Goal: Information Seeking & Learning: Find contact information

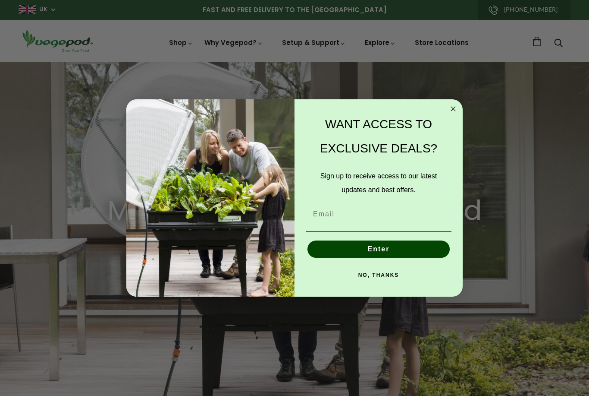
scroll to position [0, 1402]
click at [453, 109] on circle "Close dialog" at bounding box center [454, 109] width 10 height 10
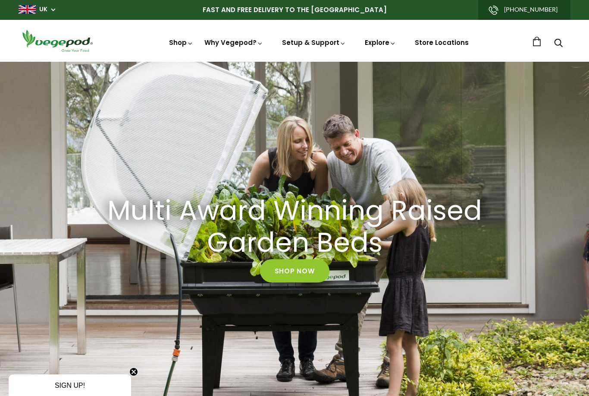
click at [226, 80] on link "Vegepod Features" at bounding box center [302, 80] width 203 height 22
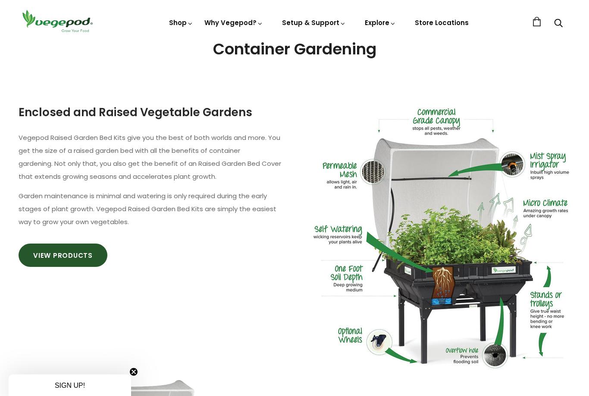
scroll to position [450, 0]
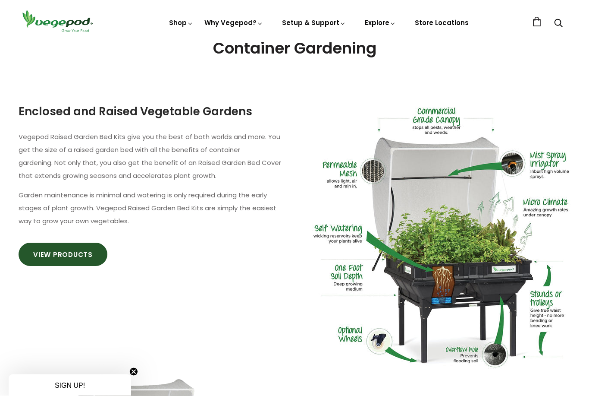
click at [68, 256] on link "View Products" at bounding box center [63, 254] width 89 height 23
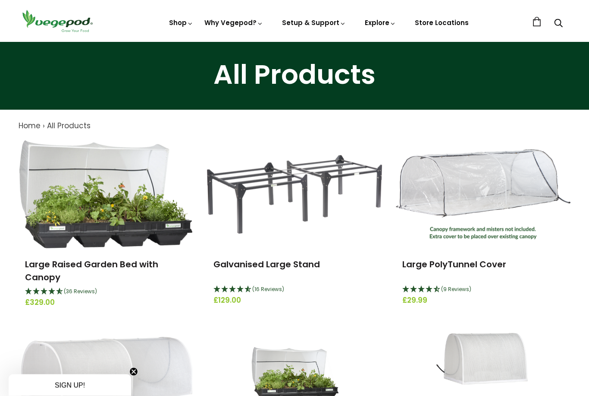
scroll to position [20, 0]
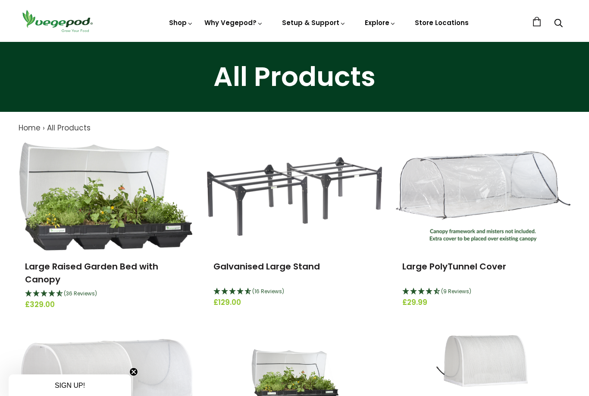
click at [49, 271] on link "Large Raised Garden Bed with Canopy" at bounding box center [91, 272] width 133 height 25
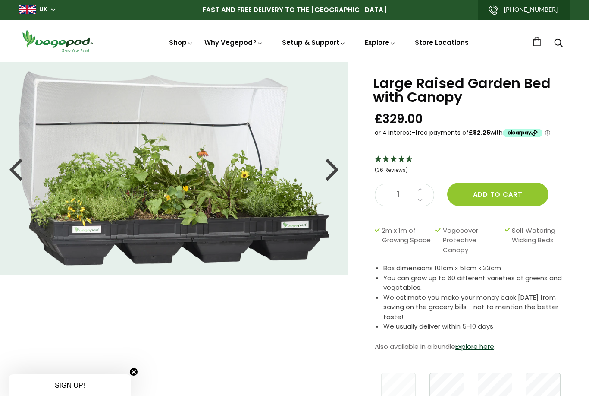
click at [233, 83] on link "Vegepod Features" at bounding box center [302, 80] width 203 height 22
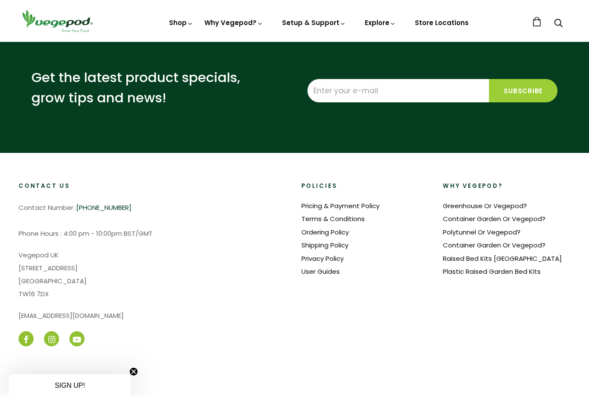
scroll to position [1410, 0]
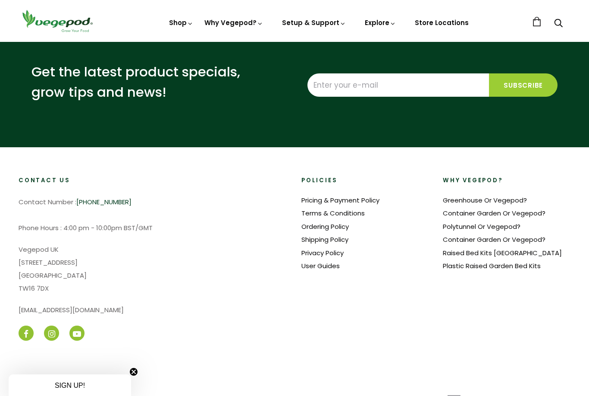
click at [469, 248] on link "Raised Bed Kits [GEOGRAPHIC_DATA]" at bounding box center [502, 252] width 119 height 9
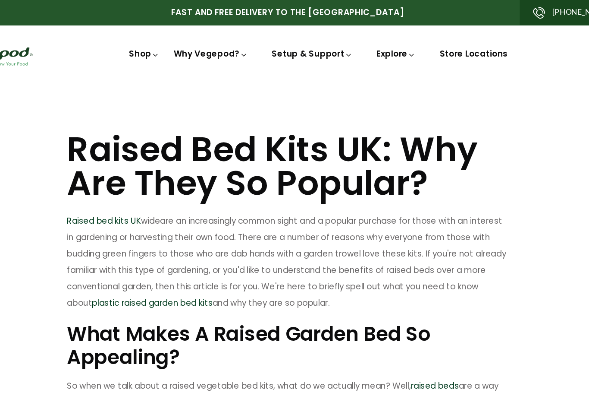
click at [279, 101] on link "Vegepod Assembly" at bounding box center [338, 102] width 118 height 22
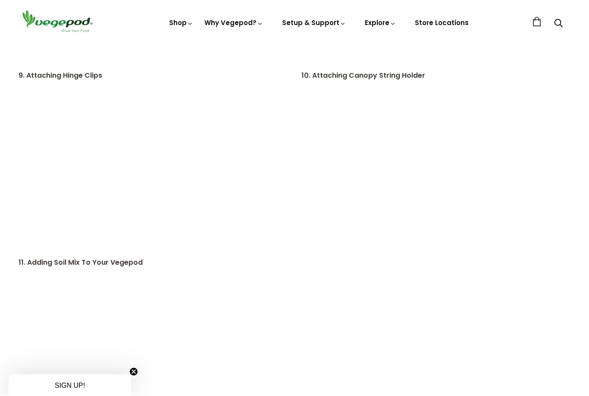
scroll to position [986, 0]
click at [305, 148] on link "How and What to Plant" at bounding box center [338, 147] width 118 height 22
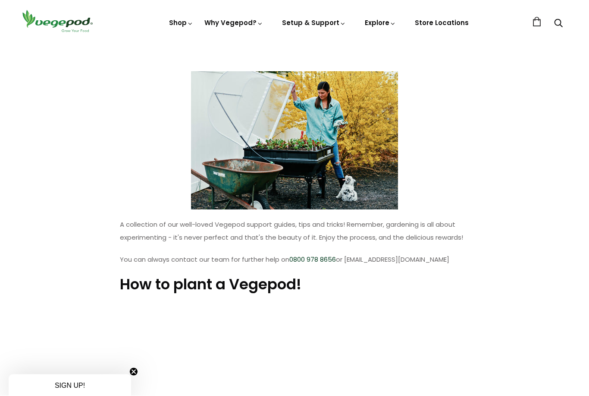
scroll to position [78, 0]
click at [295, 42] on img at bounding box center [295, 42] width 0 height 0
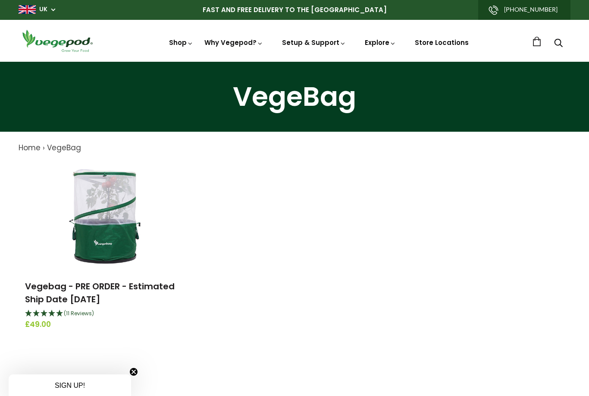
click at [90, 240] on img at bounding box center [106, 216] width 108 height 108
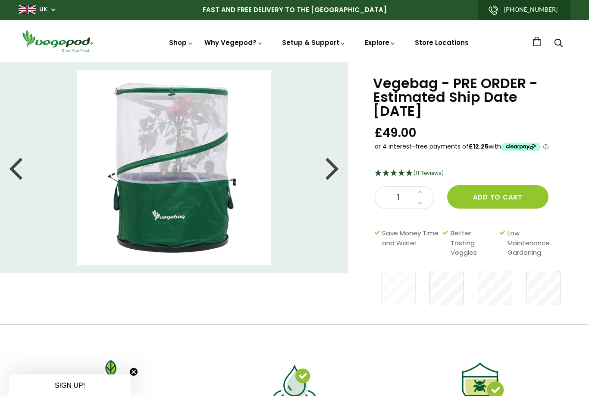
click at [329, 168] on div at bounding box center [333, 167] width 14 height 39
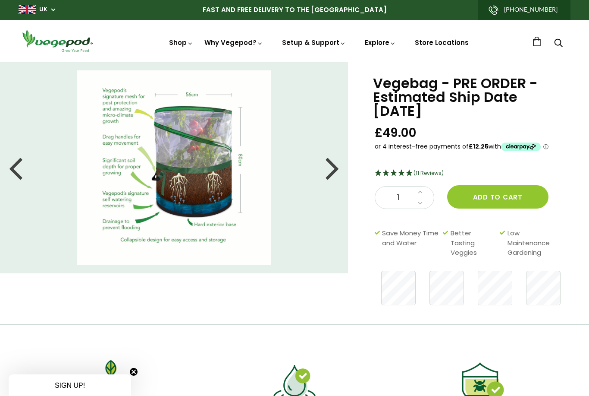
click at [337, 168] on div at bounding box center [333, 167] width 14 height 39
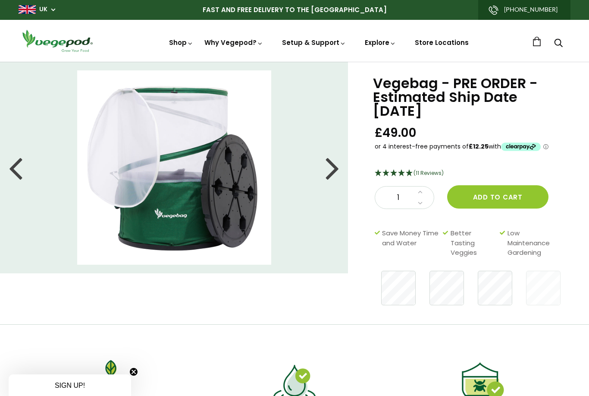
click at [327, 165] on div at bounding box center [333, 167] width 14 height 39
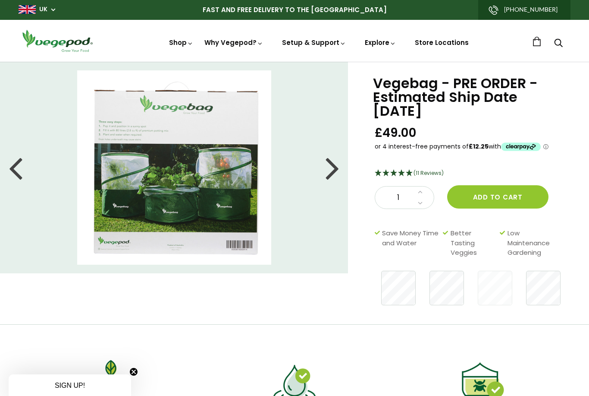
click at [327, 168] on div at bounding box center [333, 167] width 14 height 39
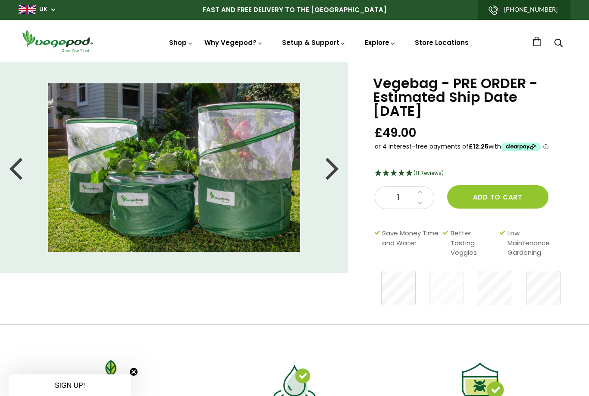
click at [329, 171] on div at bounding box center [333, 167] width 14 height 39
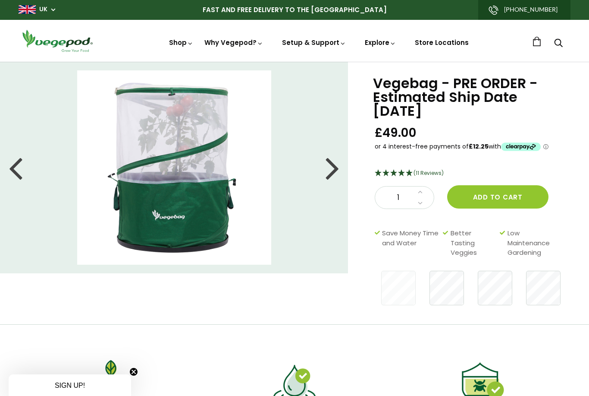
click at [441, 39] on link "Store Locations" at bounding box center [442, 42] width 54 height 9
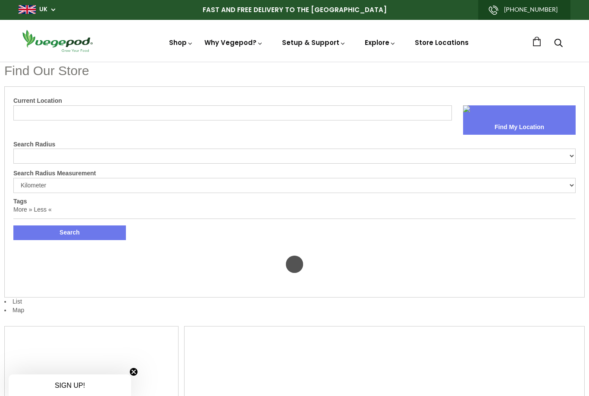
select select "m"
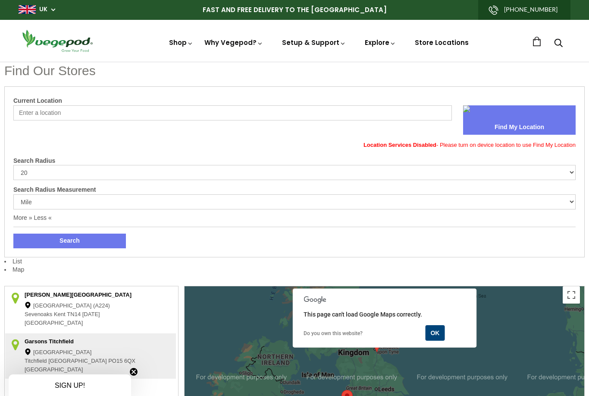
click at [24, 110] on input "Current Location" at bounding box center [232, 112] width 439 height 15
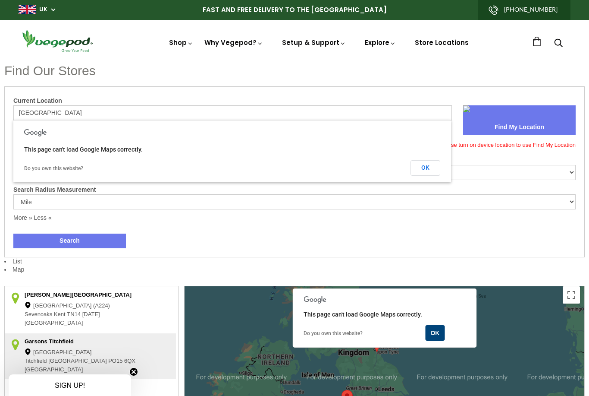
type input "Edinburgh"
click at [69, 239] on button "Search" at bounding box center [69, 240] width 113 height 15
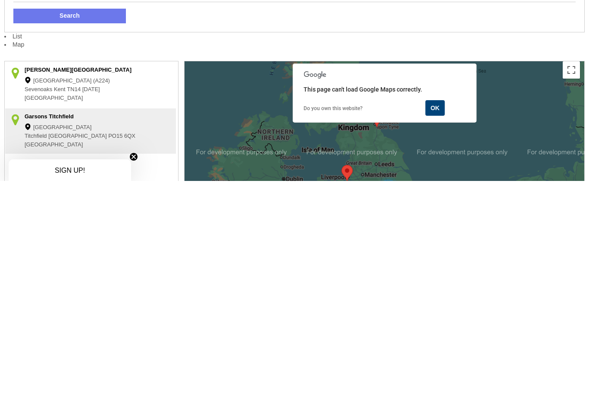
click at [432, 315] on button "OK" at bounding box center [434, 323] width 19 height 16
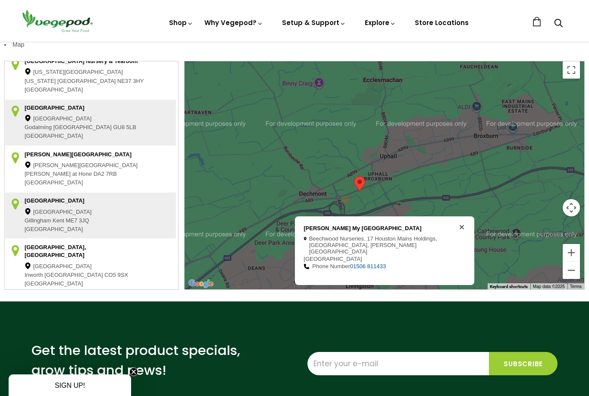
scroll to position [377, 0]
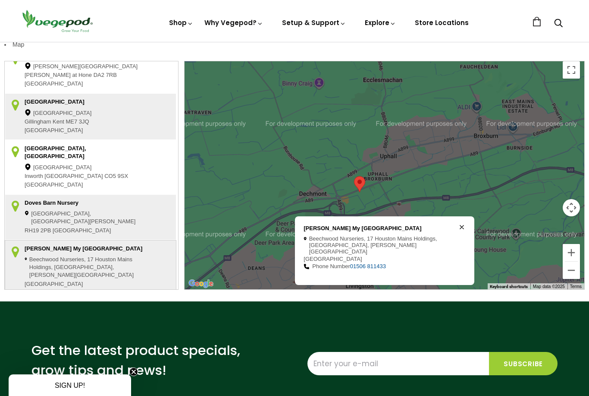
click at [374, 237] on div "Williamson's My Florist Garden Centre Beechwood Nurseries, 17 Houston Mains Hol…" at bounding box center [379, 250] width 151 height 51
click at [44, 255] on div "Beechwood Nurseries, 17 Houston Mains Holdings, Uphall, Livingston West Lothian" at bounding box center [84, 267] width 119 height 25
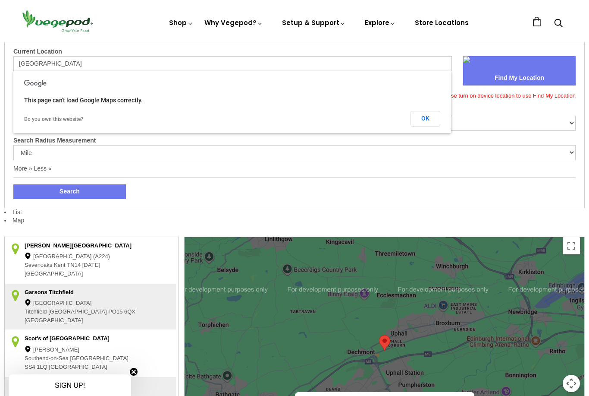
scroll to position [0, 0]
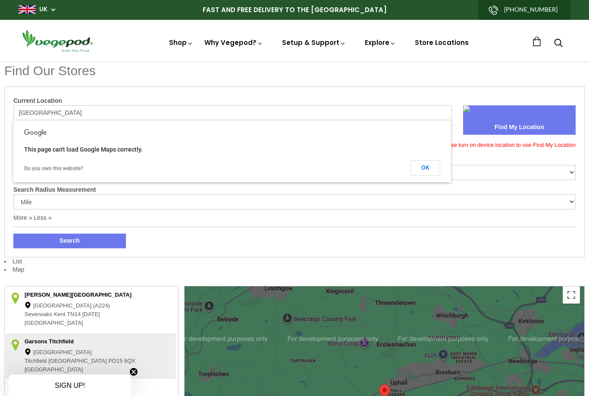
click at [295, 81] on link "FAQ" at bounding box center [338, 80] width 118 height 22
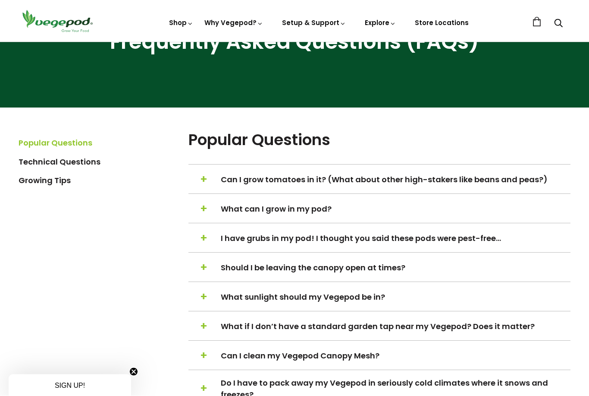
scroll to position [116, 0]
click at [204, 182] on span "+" at bounding box center [203, 179] width 7 height 16
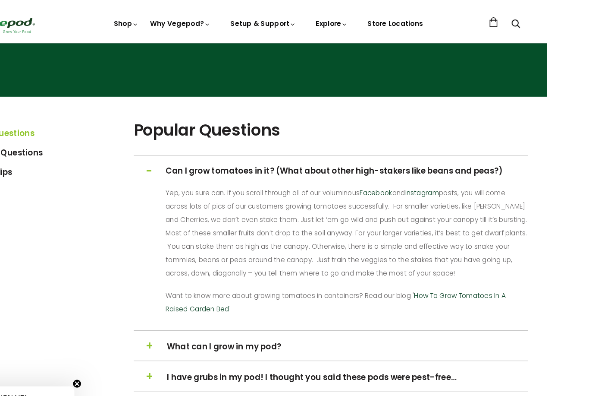
scroll to position [140, 0]
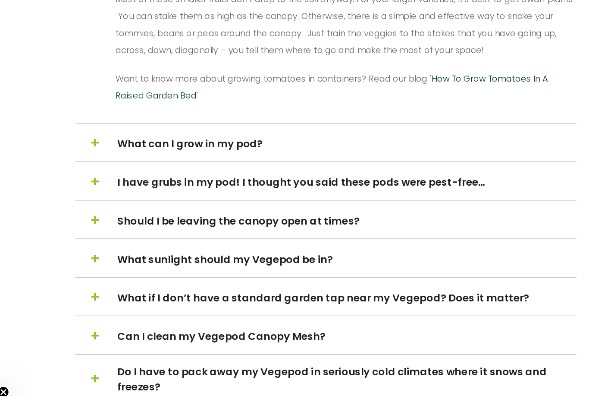
click at [200, 174] on span "+" at bounding box center [203, 182] width 7 height 16
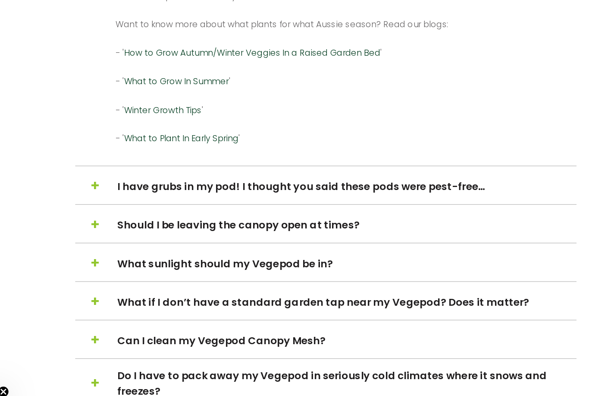
scroll to position [428, 0]
click at [200, 236] on span "+" at bounding box center [203, 244] width 7 height 16
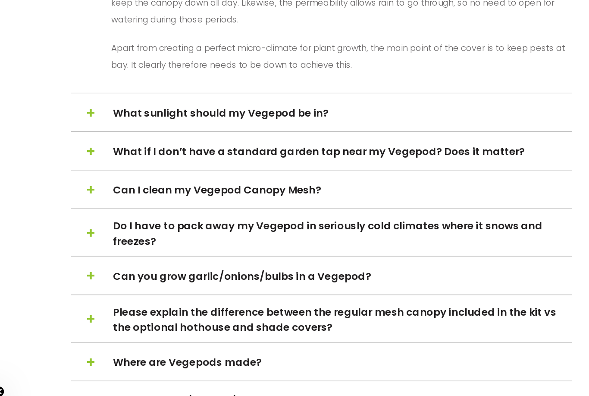
scroll to position [438, 0]
click at [200, 242] on span "+" at bounding box center [203, 250] width 7 height 16
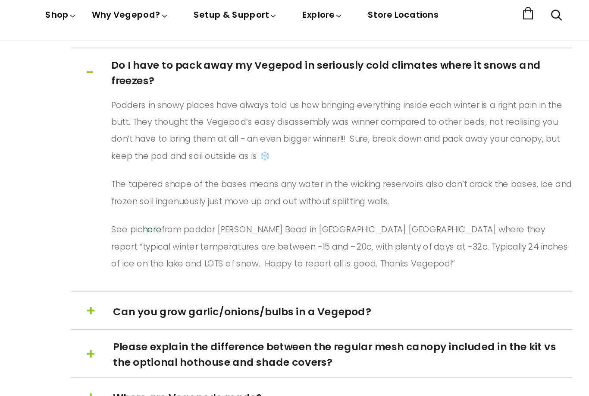
scroll to position [425, 0]
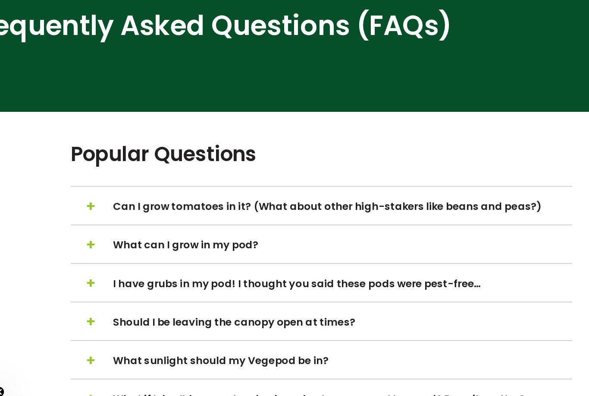
click at [200, 252] on span "+" at bounding box center [203, 260] width 7 height 16
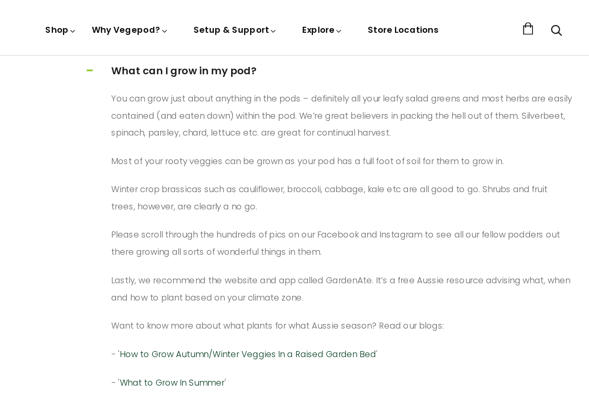
scroll to position [252, 0]
